Goal: Task Accomplishment & Management: Use online tool/utility

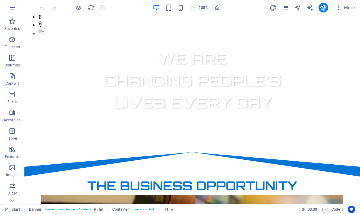
scroll to position [172, 0]
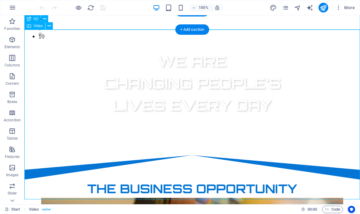
click at [36, 27] on span "Video" at bounding box center [38, 26] width 9 height 4
click at [35, 29] on div "Video" at bounding box center [34, 25] width 21 height 7
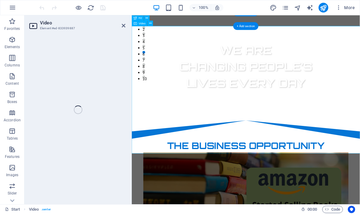
select select "%"
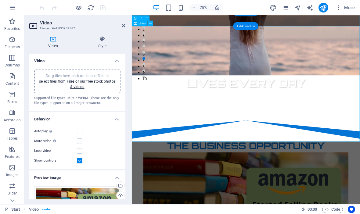
scroll to position [0, 0]
click at [88, 81] on link "select files from Files or our free stock photos & videos" at bounding box center [77, 84] width 77 height 10
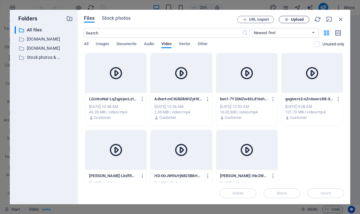
click at [299, 21] on span "Upload" at bounding box center [297, 20] width 13 height 4
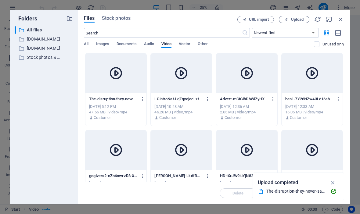
click at [117, 76] on icon at bounding box center [116, 73] width 15 height 15
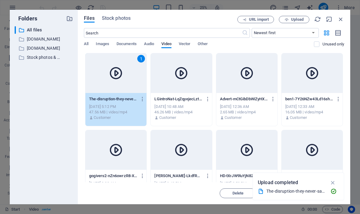
click at [332, 172] on div "louise-INc2WqAMr01_inAh0dN1zw.mp4 louise-INc2WqAMr01_inAh0dN1zw.mp4" at bounding box center [312, 176] width 54 height 10
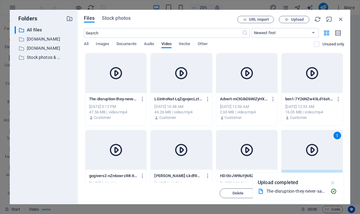
click at [332, 180] on icon "button" at bounding box center [332, 182] width 7 height 7
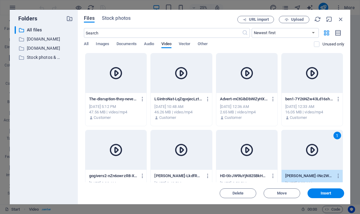
click at [125, 82] on div at bounding box center [115, 73] width 61 height 40
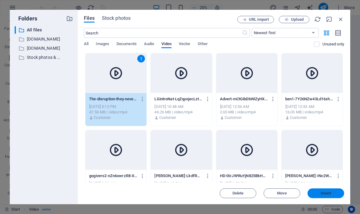
click at [329, 192] on span "Insert" at bounding box center [326, 194] width 11 height 4
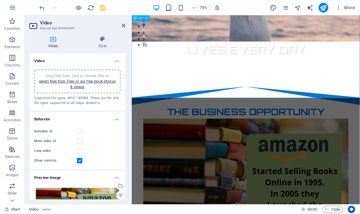
scroll to position [216, 0]
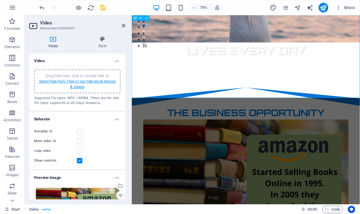
click at [88, 81] on link "select files from Files or our free stock photos & videos" at bounding box center [77, 84] width 77 height 10
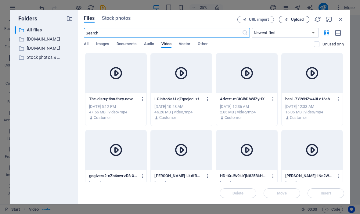
click at [298, 18] on span "Upload" at bounding box center [297, 20] width 13 height 4
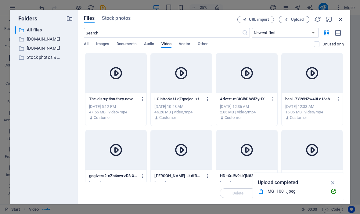
click at [342, 18] on icon "button" at bounding box center [340, 19] width 7 height 7
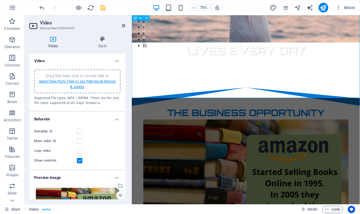
click at [102, 83] on link "select files from Files or our free stock photos & videos" at bounding box center [77, 84] width 77 height 10
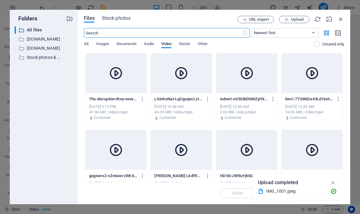
click at [343, 14] on div "Files Stock photos URL import Upload ​ Newest first Oldest first Name (A-Z) Nam…" at bounding box center [214, 107] width 272 height 195
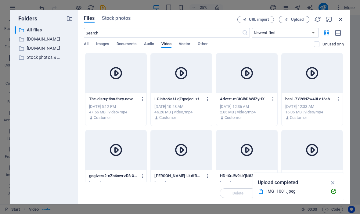
click at [343, 19] on icon "button" at bounding box center [340, 19] width 7 height 7
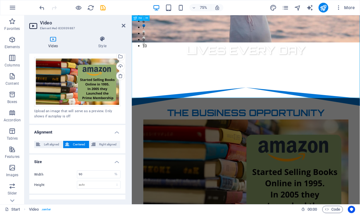
scroll to position [126, 0]
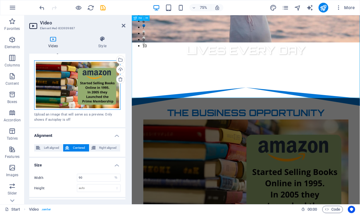
click at [96, 89] on div "Drag files here, click to choose files or select files from Files or our free s…" at bounding box center [77, 85] width 86 height 50
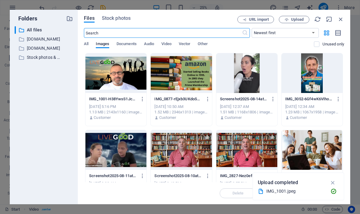
click at [117, 73] on div at bounding box center [115, 73] width 61 height 40
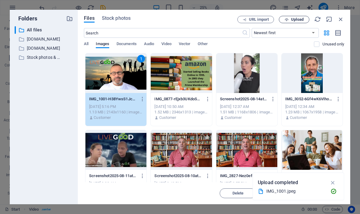
click at [295, 18] on span "Upload" at bounding box center [297, 20] width 13 height 4
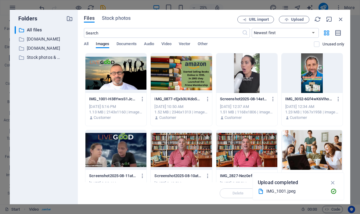
click at [125, 76] on div at bounding box center [115, 73] width 61 height 40
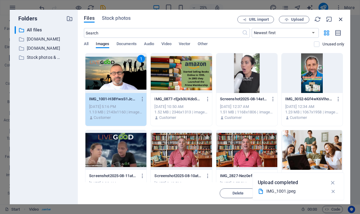
click at [340, 21] on icon "button" at bounding box center [340, 19] width 7 height 7
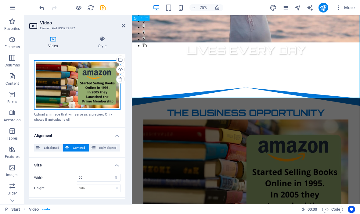
click at [99, 88] on div "Drag files here, click to choose files or select files from Files or our free s…" at bounding box center [77, 85] width 86 height 50
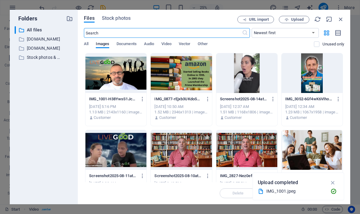
click at [120, 80] on div at bounding box center [115, 73] width 61 height 40
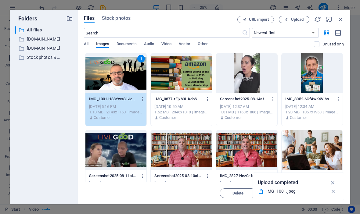
click at [131, 100] on p "IMG_1001-H38YwsS1Jc624lh-WGuWZw.jpeg" at bounding box center [113, 98] width 48 height 5
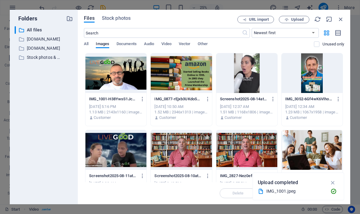
click at [124, 84] on div at bounding box center [115, 73] width 61 height 40
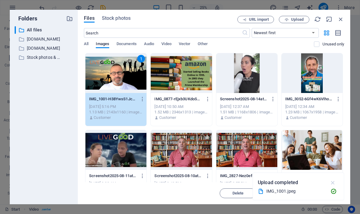
click at [332, 182] on icon "button" at bounding box center [332, 182] width 7 height 7
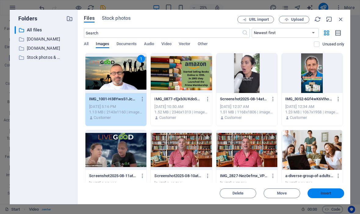
click at [332, 194] on span "Insert" at bounding box center [326, 194] width 32 height 4
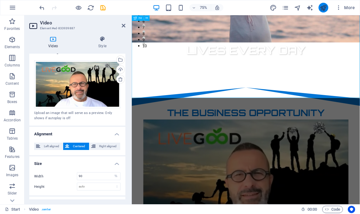
click at [321, 7] on icon "publish" at bounding box center [323, 7] width 7 height 7
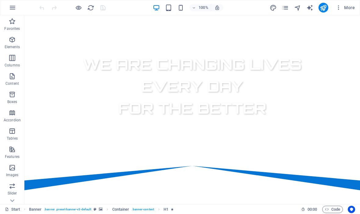
scroll to position [190, 0]
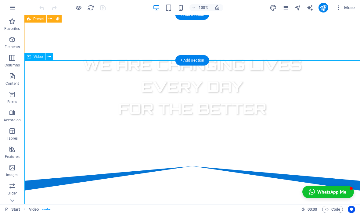
click at [36, 59] on span "Video" at bounding box center [38, 57] width 9 height 4
click at [33, 58] on div "Video" at bounding box center [34, 56] width 21 height 7
select select "%"
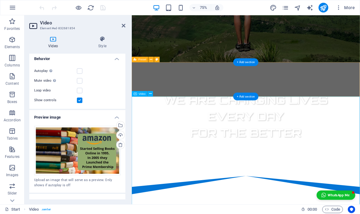
scroll to position [62, 0]
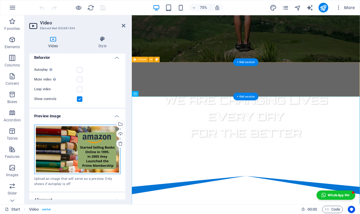
click at [94, 155] on div "Drag files here, click to choose files or select files from Files or our free s…" at bounding box center [77, 150] width 86 height 50
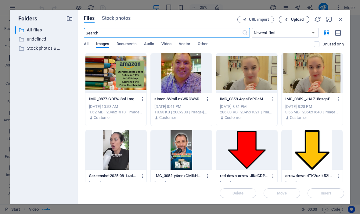
click at [294, 23] on button "Upload" at bounding box center [294, 19] width 31 height 7
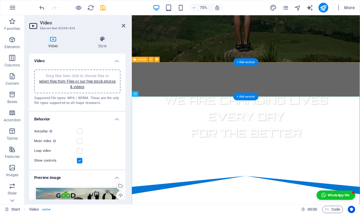
scroll to position [0, 0]
click at [84, 83] on link "select files from Files or our free stock photos & videos" at bounding box center [77, 84] width 77 height 10
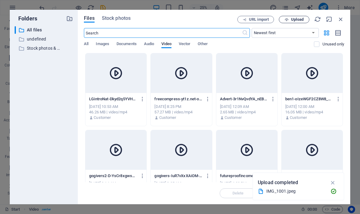
click at [295, 20] on span "Upload" at bounding box center [297, 20] width 13 height 4
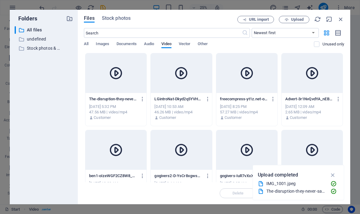
click at [307, 194] on div "The-disruption-they-never-saw-coming-The-10Dollar-Club.mp4" at bounding box center [295, 191] width 59 height 7
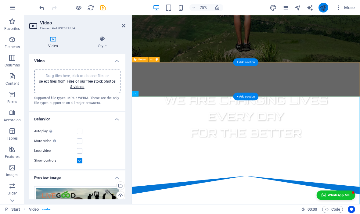
click at [321, 10] on icon "publish" at bounding box center [323, 7] width 7 height 7
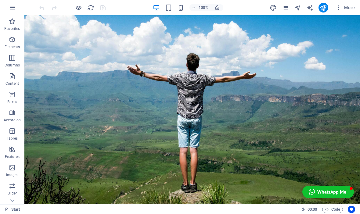
scroll to position [174, 0]
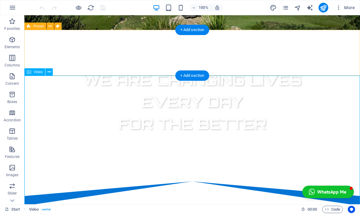
click at [36, 74] on div "Video" at bounding box center [34, 71] width 21 height 7
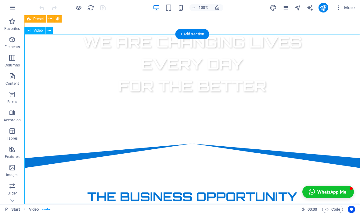
scroll to position [208, 0]
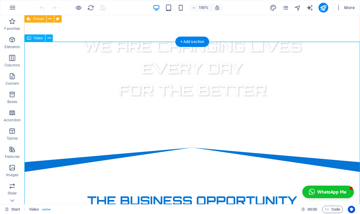
click at [36, 37] on span "Video" at bounding box center [38, 38] width 9 height 4
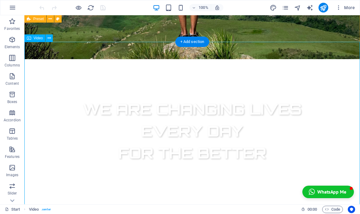
select select "%"
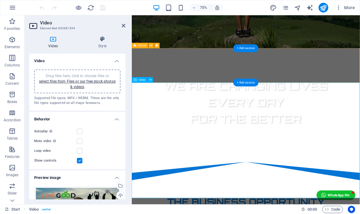
scroll to position [0, 0]
click at [87, 83] on link "select files from Files or our free stock photos & videos" at bounding box center [77, 84] width 77 height 10
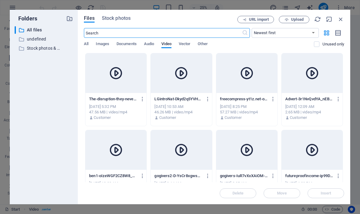
click at [126, 77] on div at bounding box center [115, 73] width 61 height 40
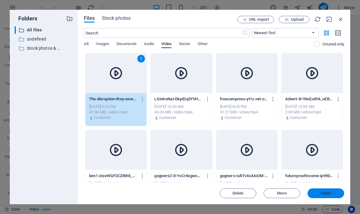
click at [331, 192] on span "Insert" at bounding box center [326, 194] width 11 height 4
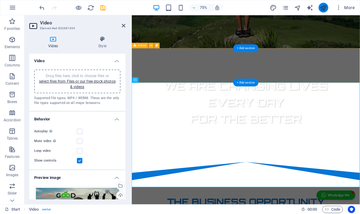
click at [324, 9] on icon "publish" at bounding box center [323, 7] width 7 height 7
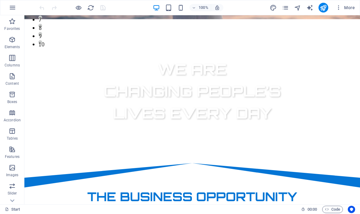
scroll to position [164, 0]
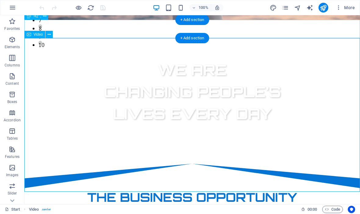
click at [41, 33] on span "Video" at bounding box center [38, 35] width 9 height 4
click at [33, 33] on div "Video" at bounding box center [34, 34] width 21 height 7
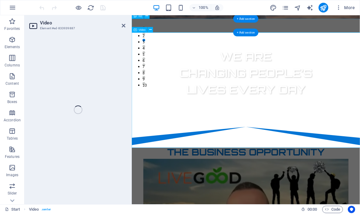
select select "%"
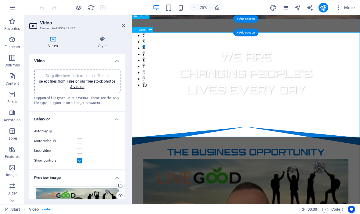
scroll to position [0, 0]
click at [125, 24] on icon at bounding box center [124, 25] width 4 height 5
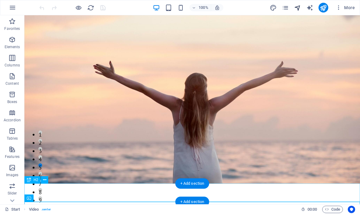
click at [297, 10] on icon "navigator" at bounding box center [297, 7] width 7 height 7
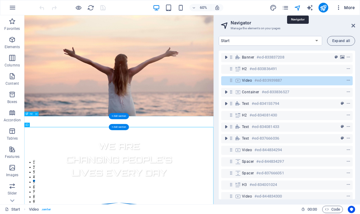
click at [349, 11] on button "More" at bounding box center [345, 8] width 24 height 10
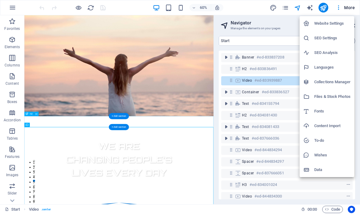
click at [350, 9] on div at bounding box center [180, 107] width 360 height 214
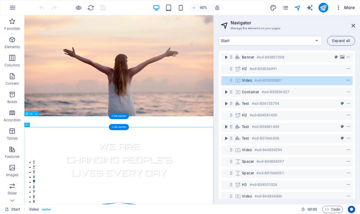
click at [346, 7] on span "More" at bounding box center [345, 8] width 19 height 6
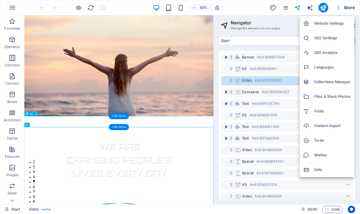
click at [182, 99] on div at bounding box center [180, 107] width 360 height 214
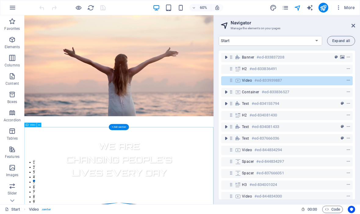
click at [351, 26] on icon at bounding box center [353, 25] width 4 height 5
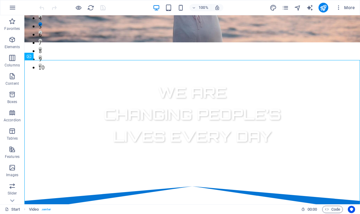
scroll to position [142, 0]
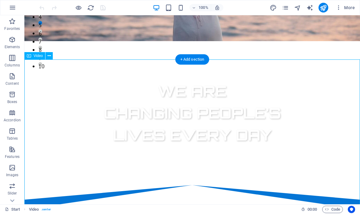
click at [51, 56] on icon at bounding box center [49, 56] width 3 height 6
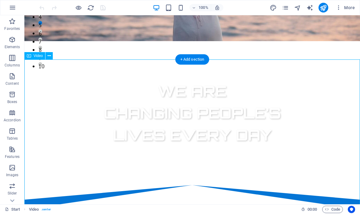
click at [50, 55] on icon at bounding box center [49, 56] width 3 height 6
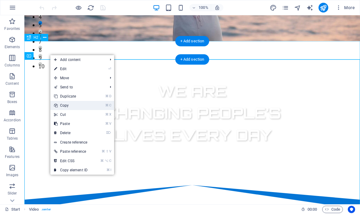
click at [79, 105] on link "⌘ C Copy" at bounding box center [70, 105] width 41 height 9
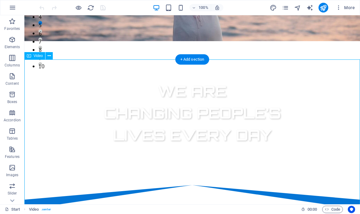
click at [52, 53] on button at bounding box center [48, 55] width 7 height 7
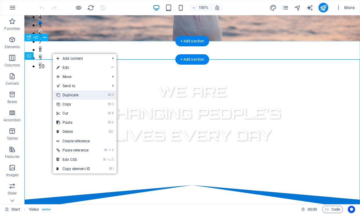
click at [80, 96] on link "⌘ D Duplicate" at bounding box center [73, 95] width 41 height 9
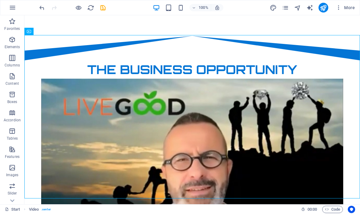
scroll to position [328, 0]
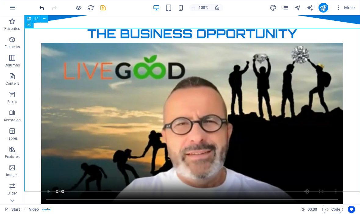
click at [44, 11] on icon "undo" at bounding box center [41, 7] width 7 height 7
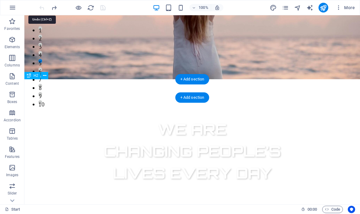
scroll to position [100, 0]
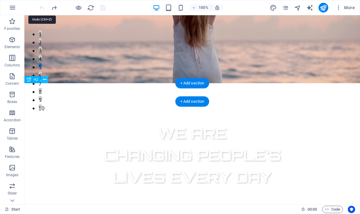
click at [48, 77] on button at bounding box center [44, 79] width 7 height 7
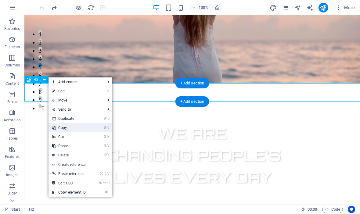
click at [66, 132] on link "⌘ C Copy" at bounding box center [68, 127] width 41 height 9
